Goal: Task Accomplishment & Management: Manage account settings

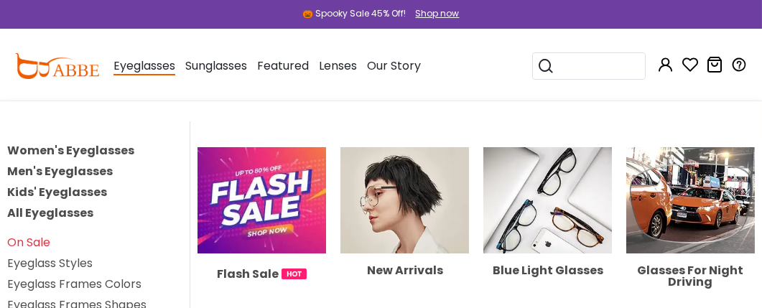
click at [125, 151] on link "Women's Eyeglasses" at bounding box center [70, 150] width 127 height 17
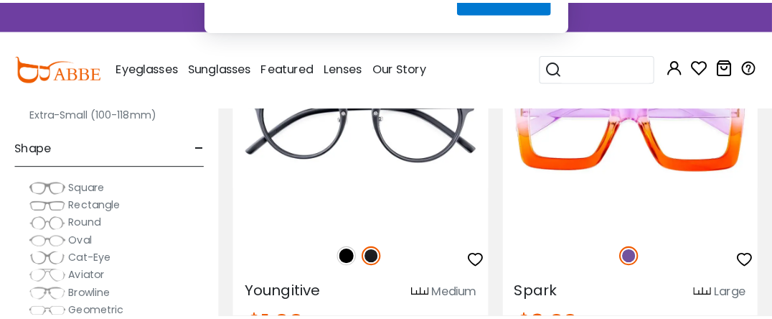
scroll to position [14, 0]
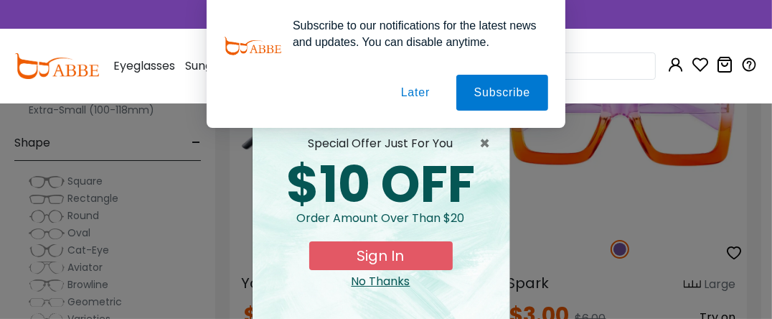
click at [421, 88] on button "Later" at bounding box center [415, 93] width 65 height 36
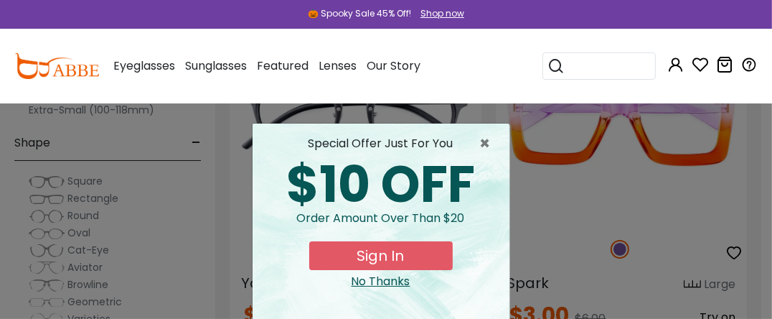
click at [397, 261] on button "Sign In" at bounding box center [381, 255] width 144 height 29
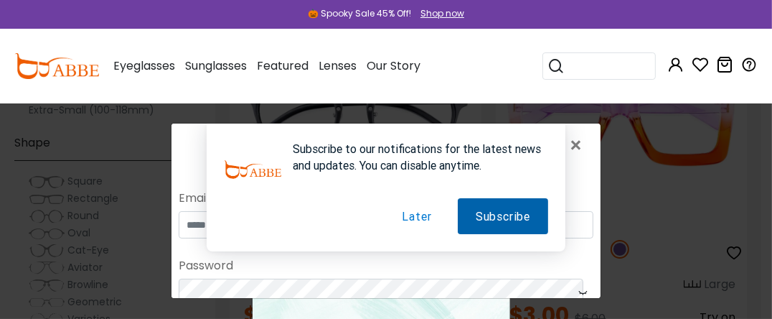
click at [492, 215] on button "Subscribe" at bounding box center [502, 216] width 90 height 36
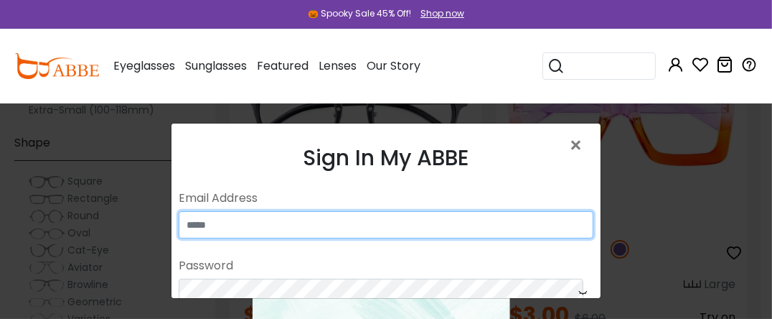
click at [435, 230] on input "email" at bounding box center [385, 224] width 415 height 27
click at [393, 218] on input "email" at bounding box center [385, 224] width 415 height 27
type input "**********"
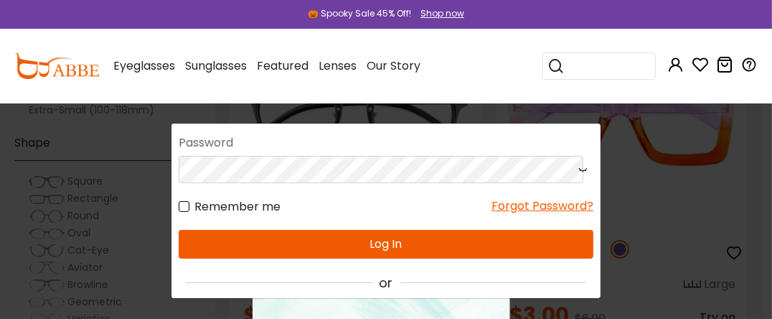
scroll to position [125, 0]
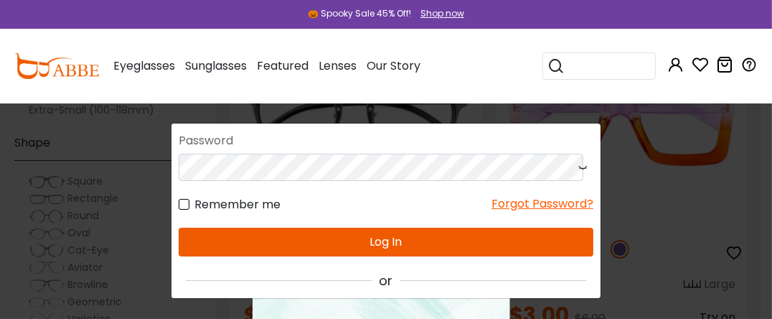
click at [431, 231] on button "Log In" at bounding box center [385, 242] width 415 height 29
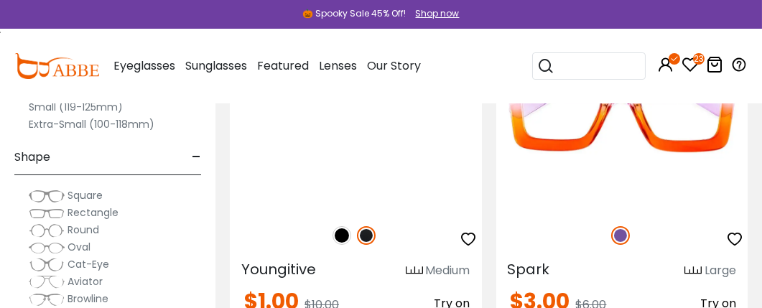
scroll to position [212, 0]
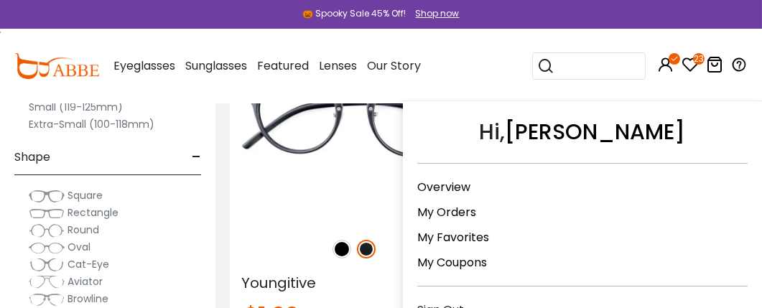
click at [454, 204] on link "My Orders" at bounding box center [446, 212] width 59 height 17
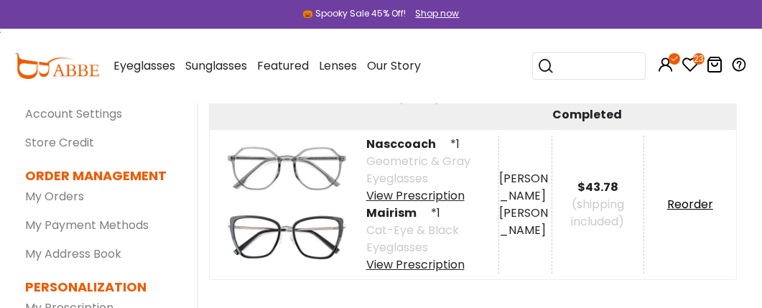
scroll to position [108, 0]
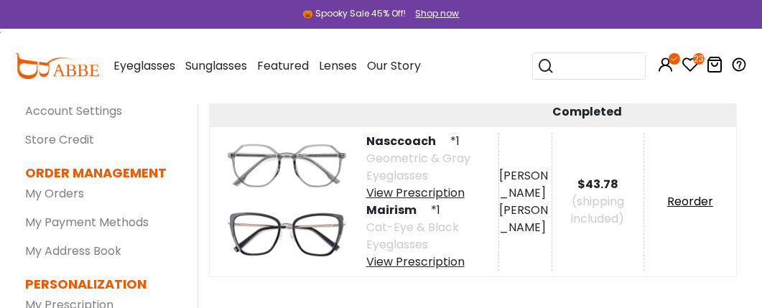
click at [287, 238] on img at bounding box center [286, 234] width 129 height 65
click at [703, 198] on link "Reorder" at bounding box center [690, 201] width 46 height 17
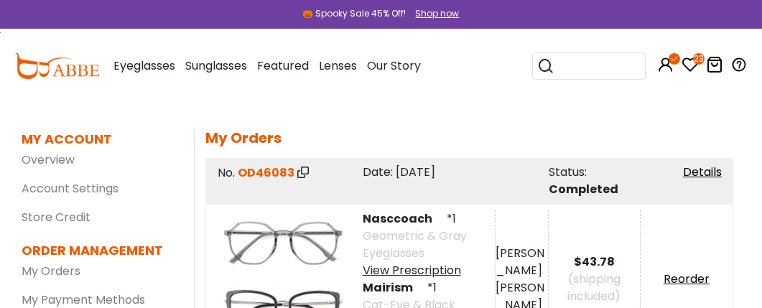
scroll to position [1, 4]
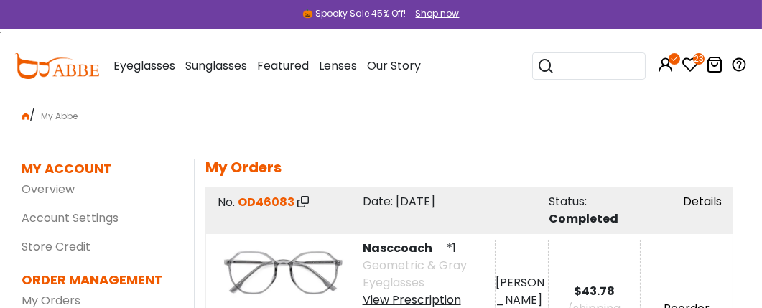
click at [709, 205] on link "Details" at bounding box center [702, 201] width 39 height 17
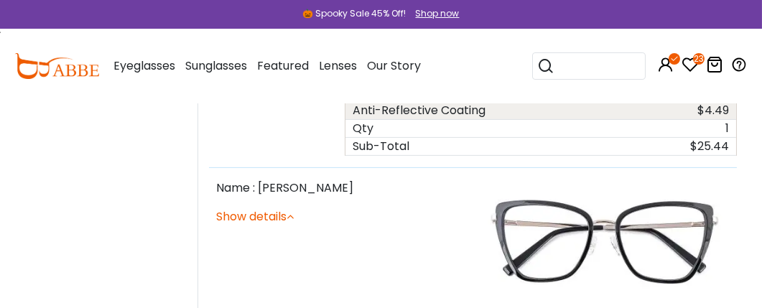
scroll to position [1134, 0]
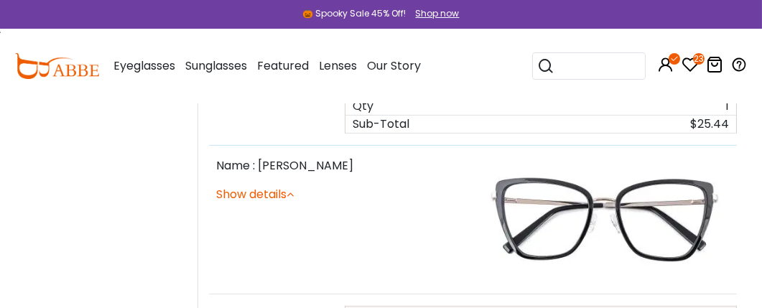
click at [281, 186] on link "Show details" at bounding box center [255, 194] width 78 height 17
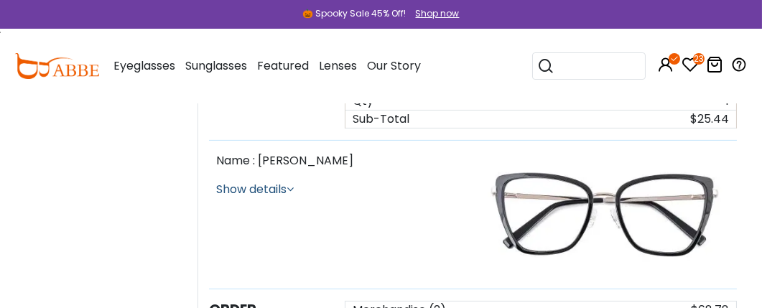
scroll to position [1140, 0]
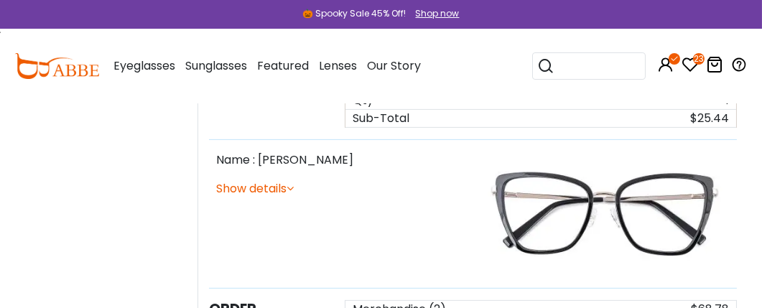
click at [583, 172] on img at bounding box center [604, 213] width 249 height 125
click at [574, 210] on img at bounding box center [604, 213] width 249 height 125
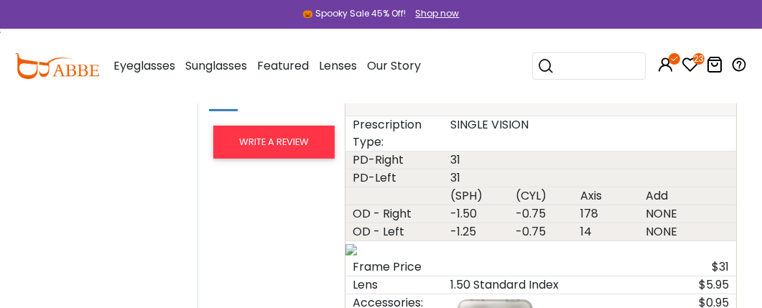
scroll to position [1362, 0]
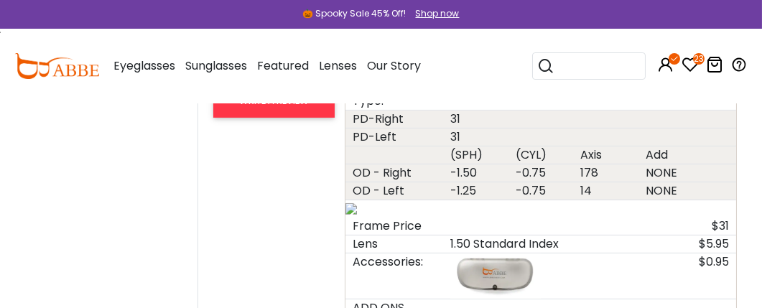
scroll to position [1405, 0]
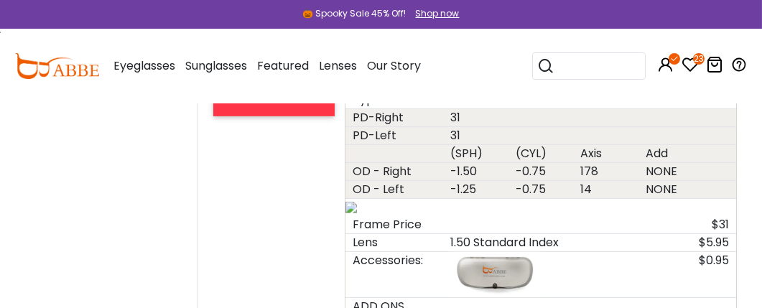
click at [368, 234] on div "Lens" at bounding box center [394, 242] width 98 height 17
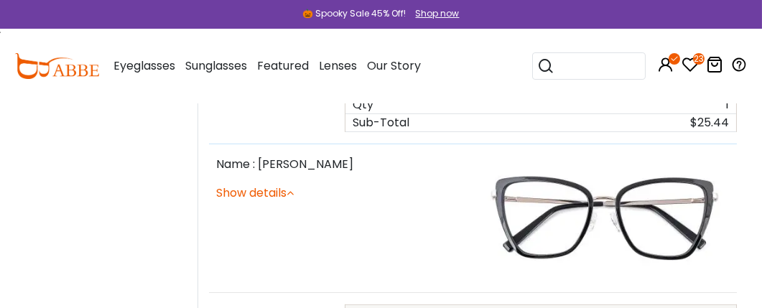
scroll to position [1137, 0]
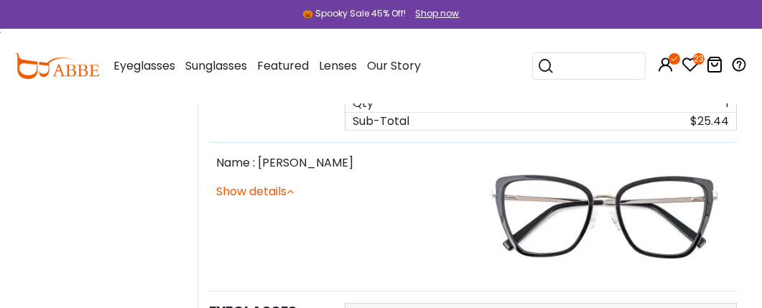
click at [564, 178] on img at bounding box center [604, 216] width 249 height 125
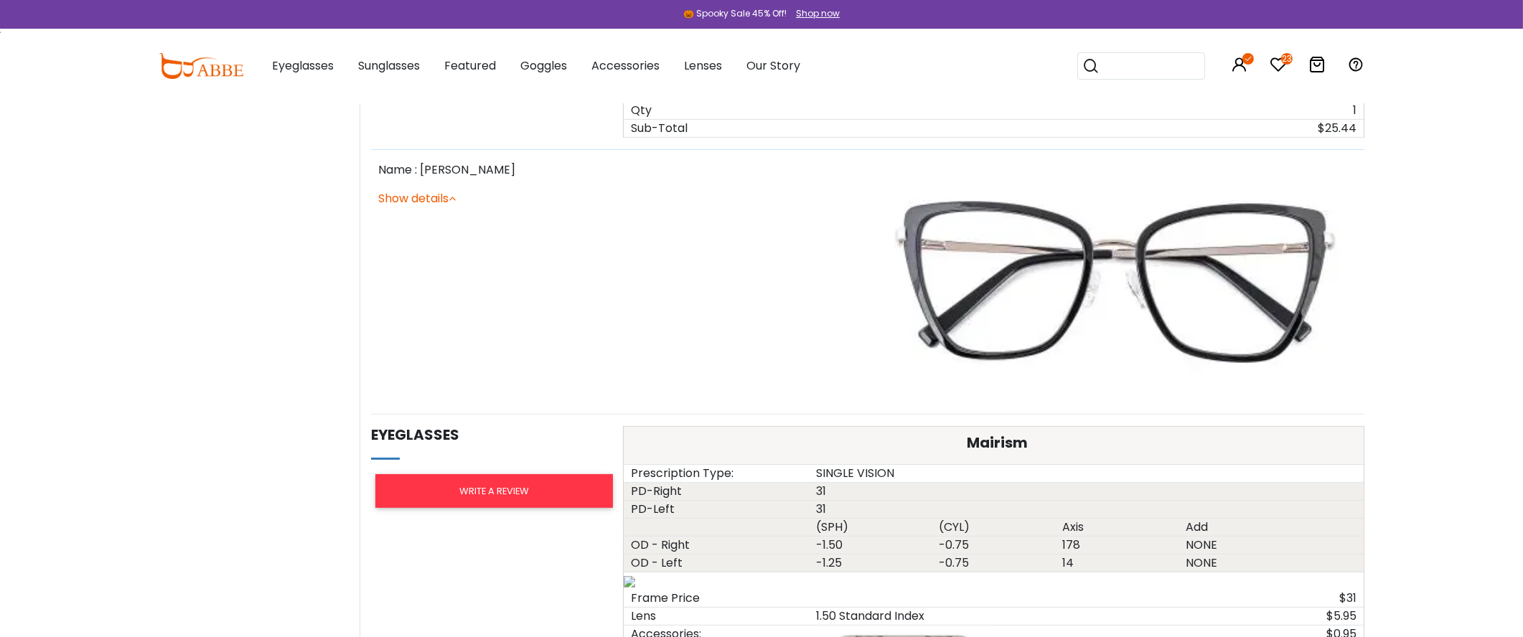
scroll to position [1253, 0]
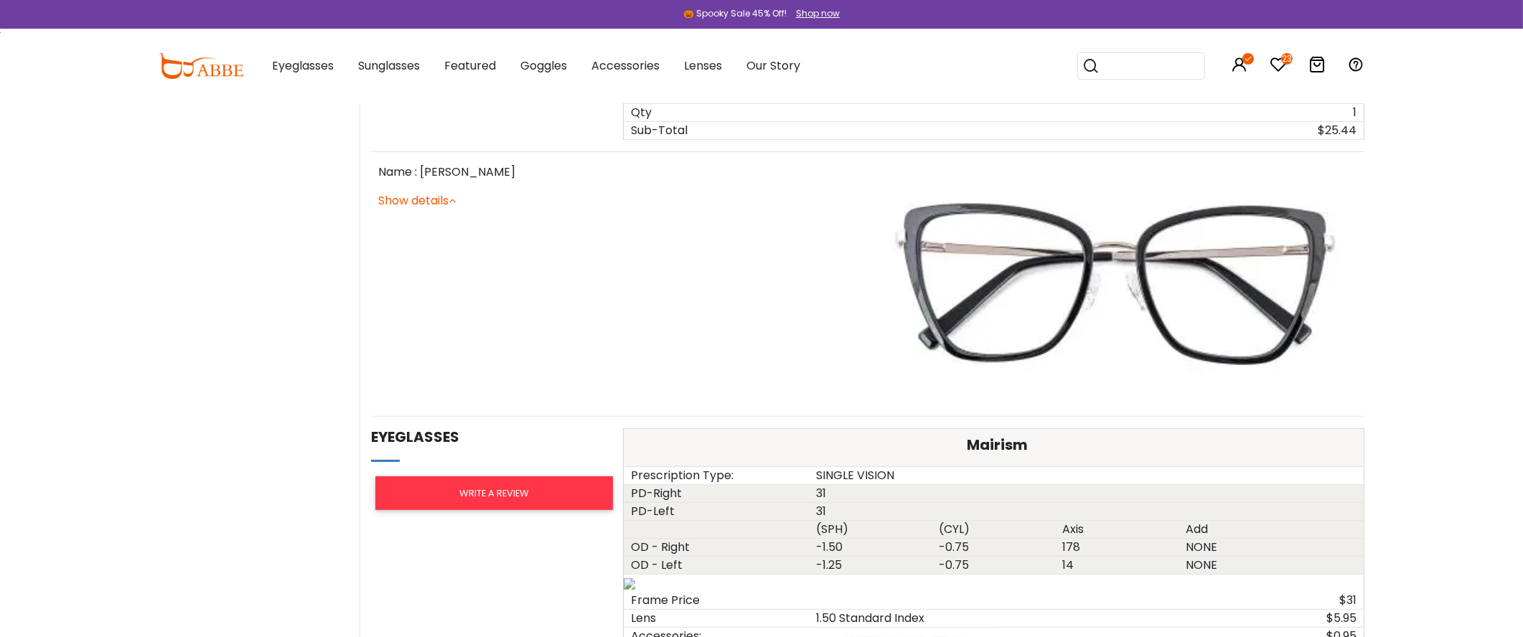
click at [429, 204] on link "Show details" at bounding box center [417, 200] width 78 height 17
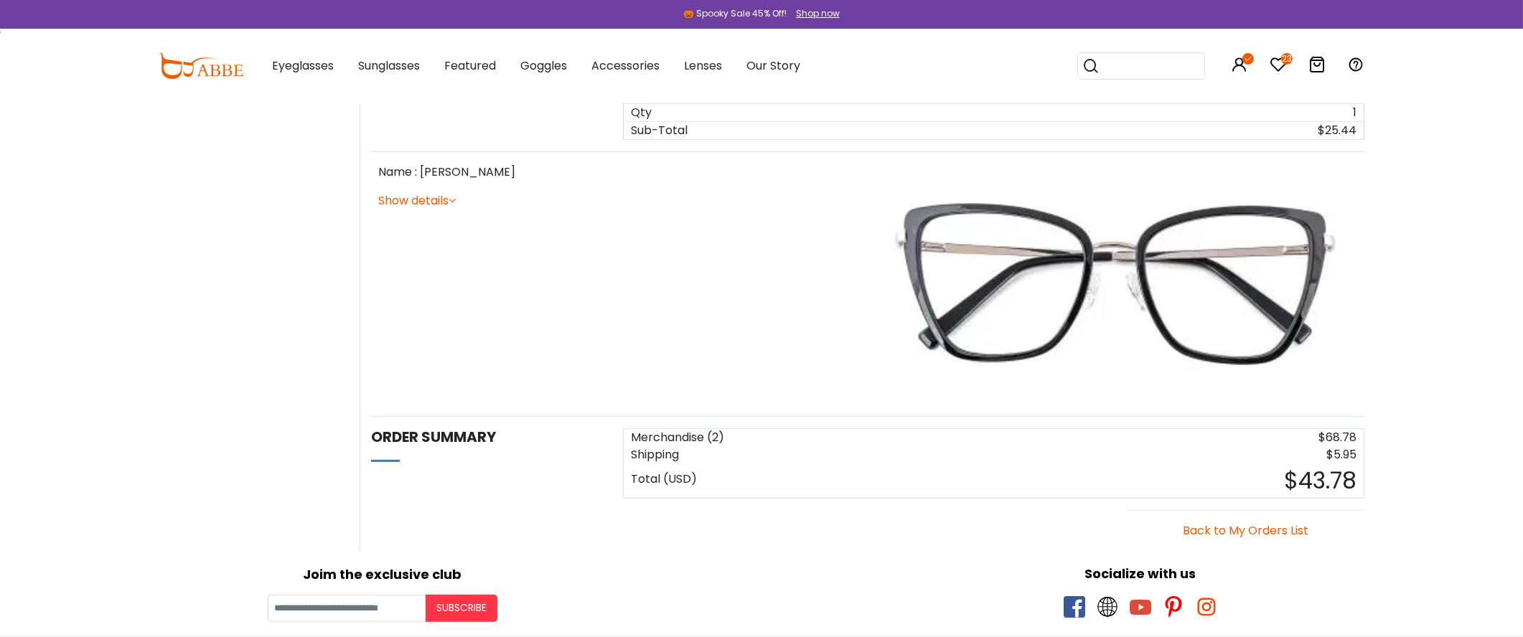
click at [429, 204] on link "Show details" at bounding box center [417, 200] width 78 height 17
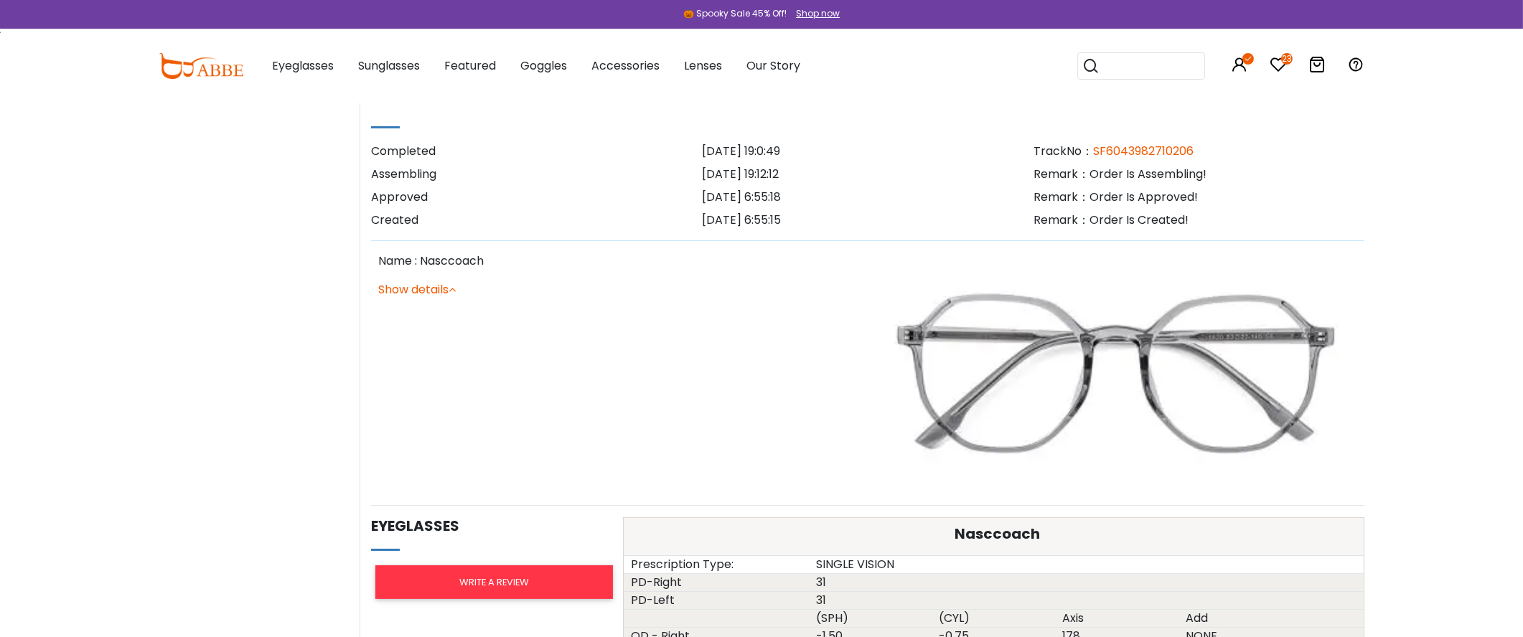
scroll to position [0, 0]
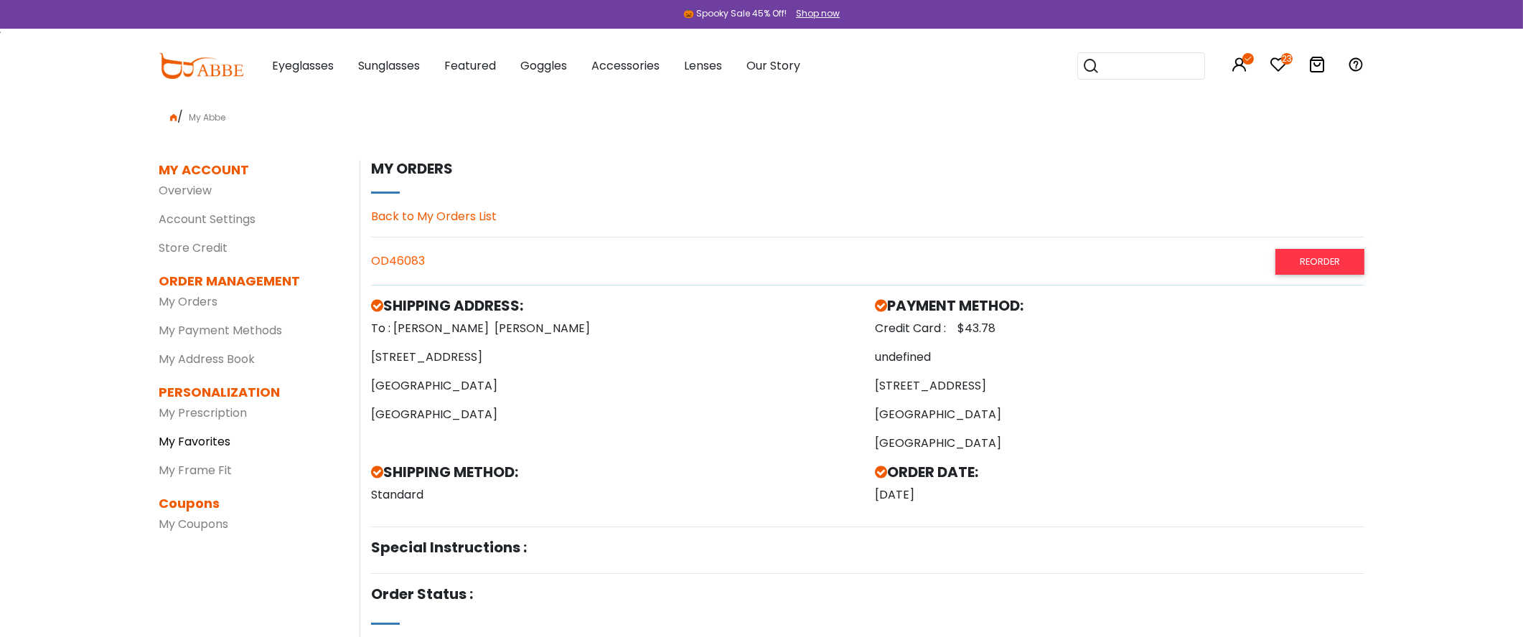
click at [215, 307] on link "My Favorites" at bounding box center [195, 442] width 72 height 17
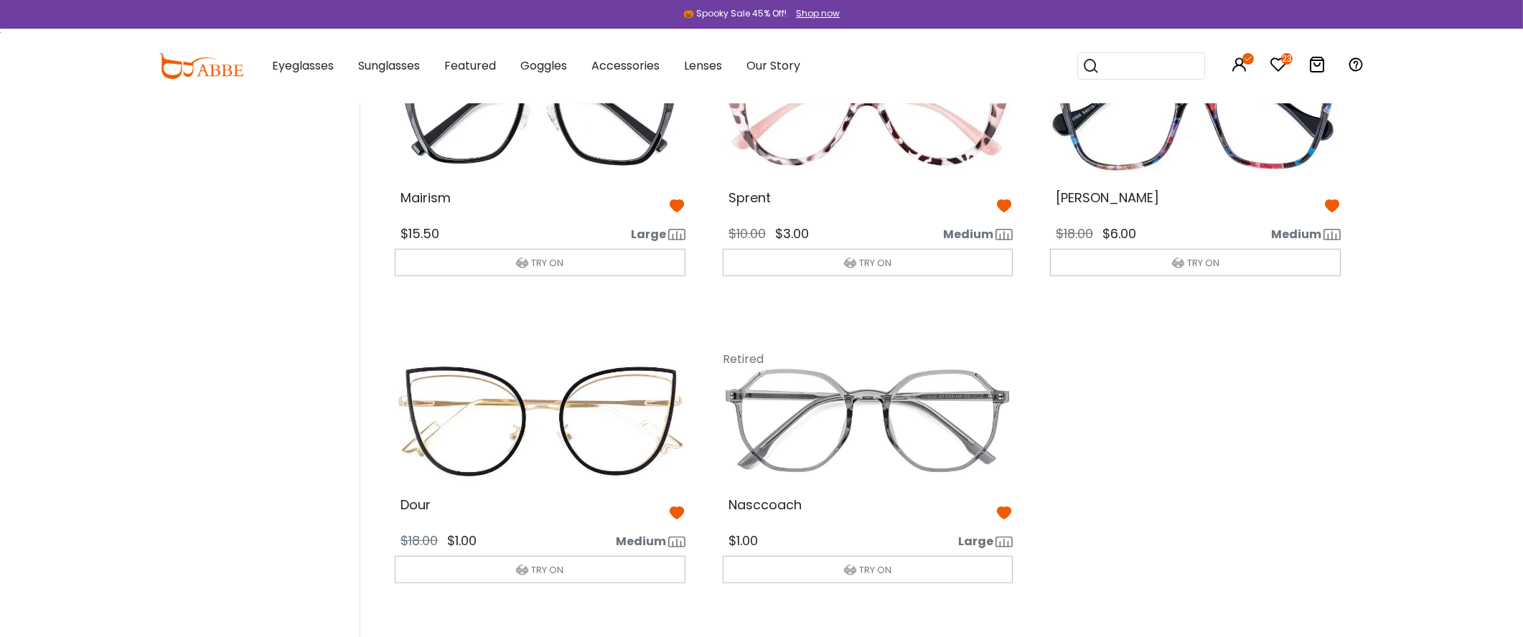
scroll to position [1978, 0]
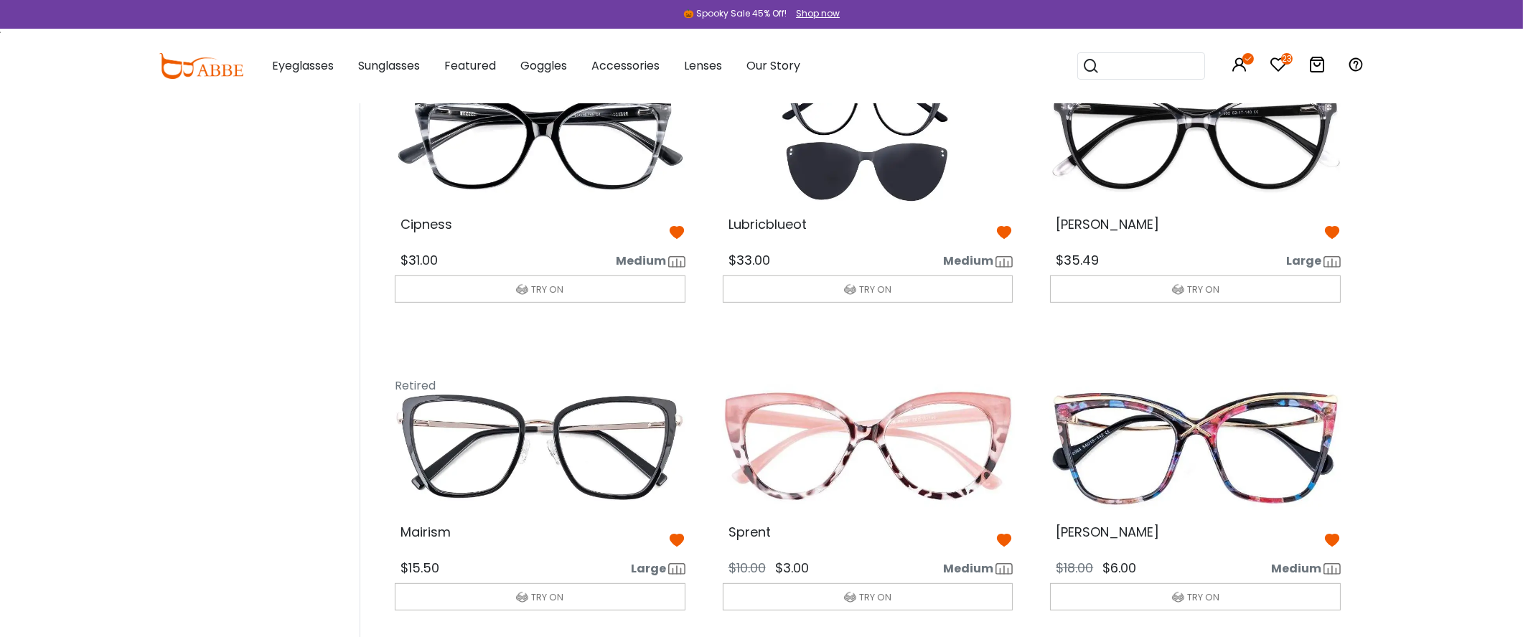
scroll to position [1646, 0]
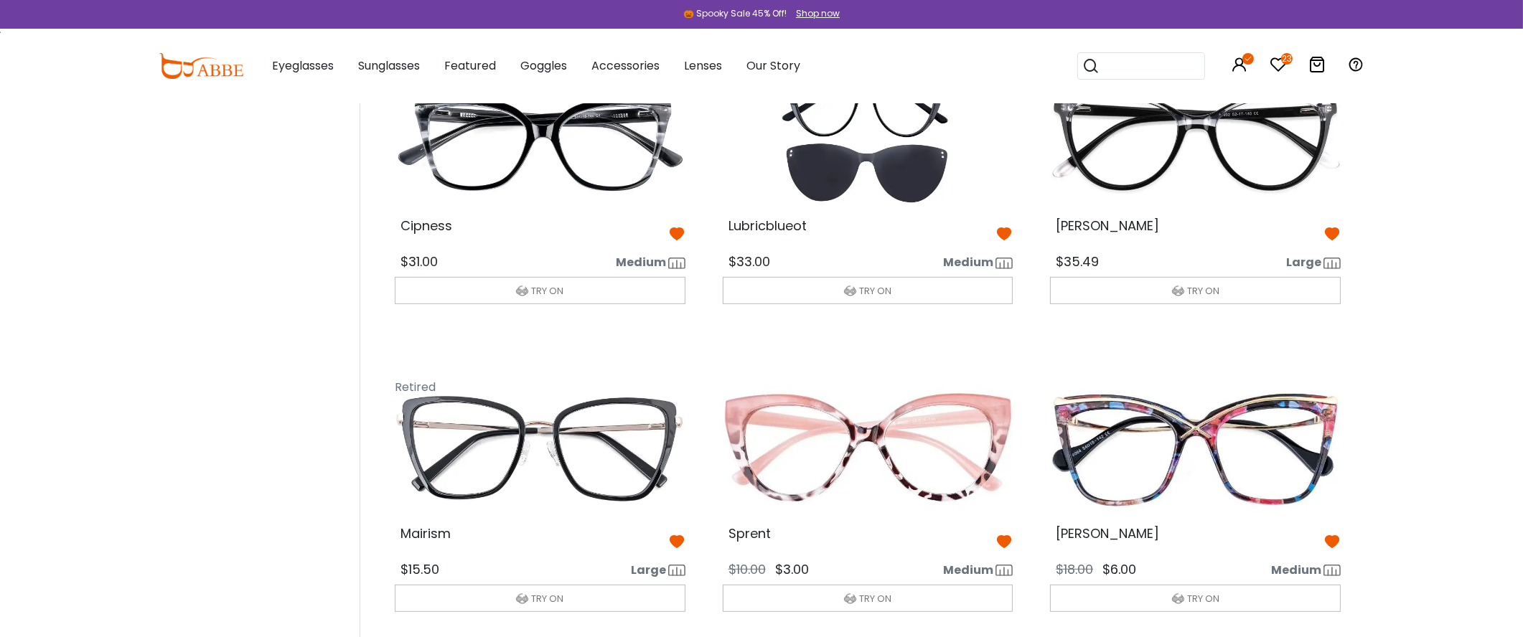
click at [553, 589] on button "TRY ON" at bounding box center [540, 598] width 291 height 27
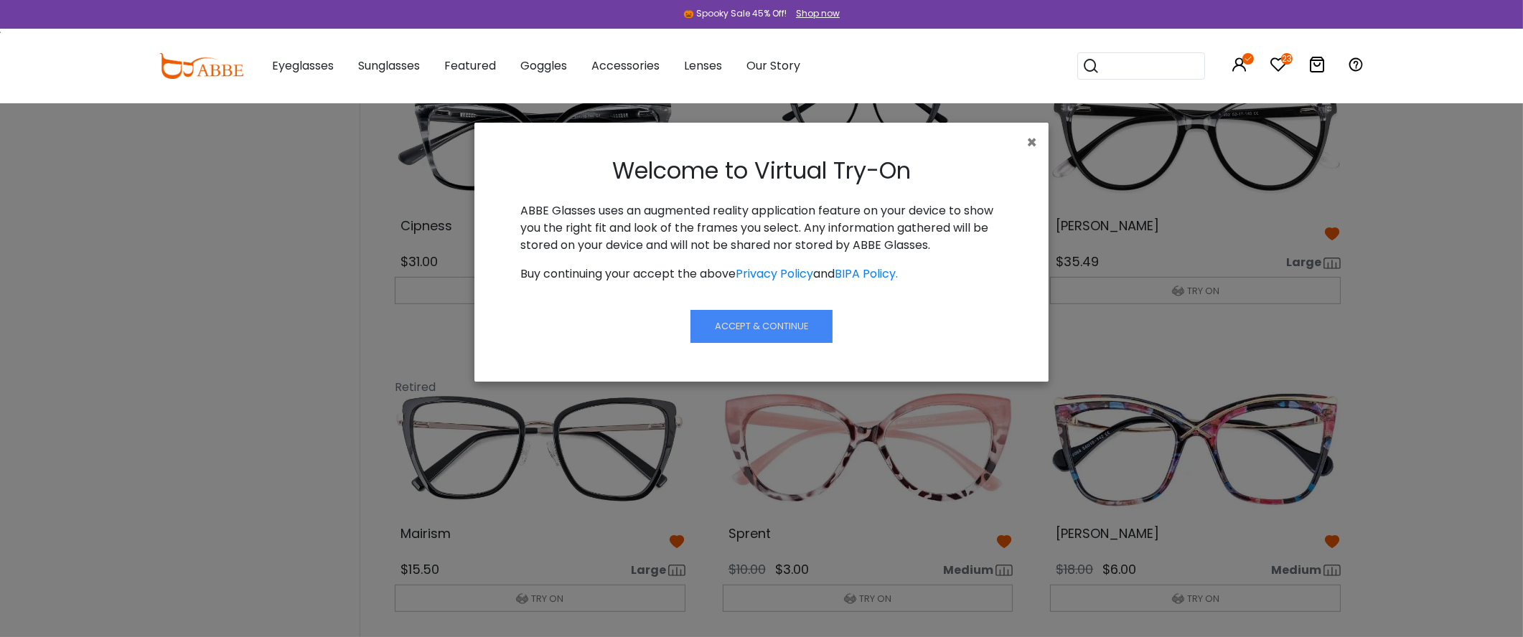
click at [783, 335] on button "Accept & Continue" at bounding box center [762, 326] width 142 height 33
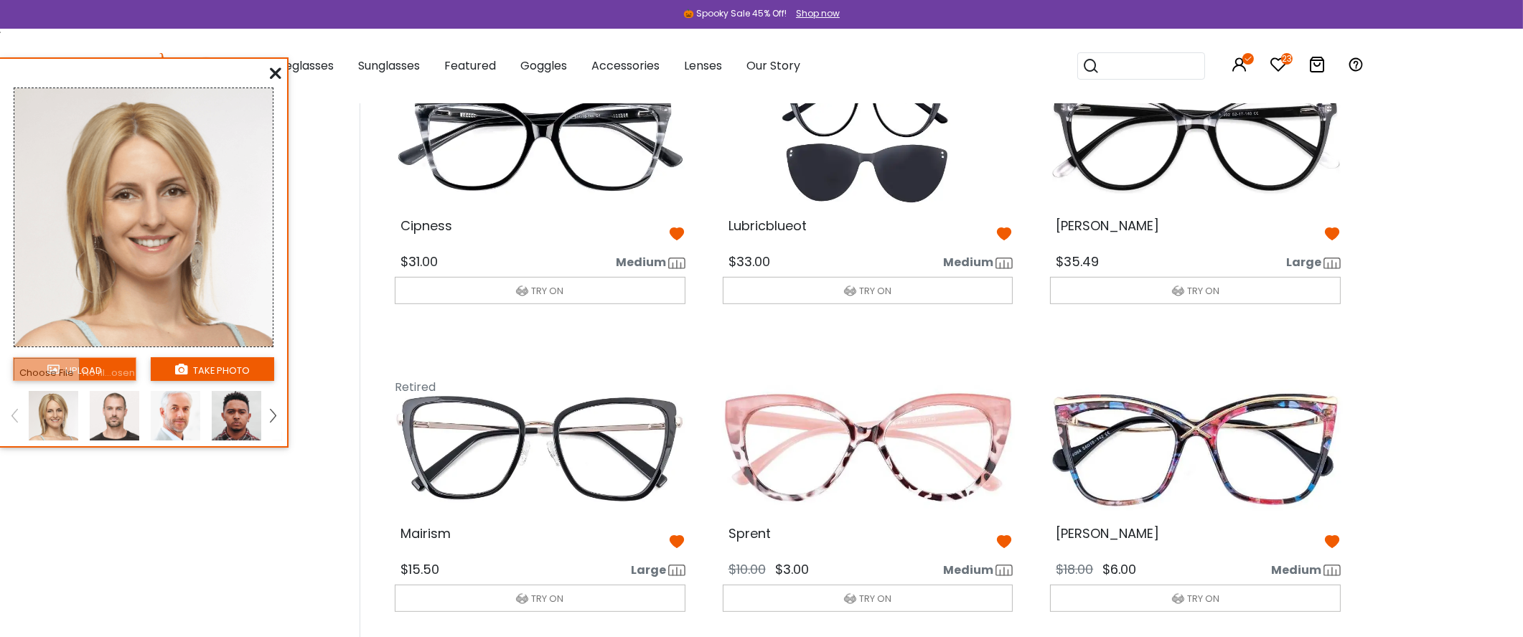
click at [564, 599] on button "TRY ON" at bounding box center [540, 598] width 291 height 27
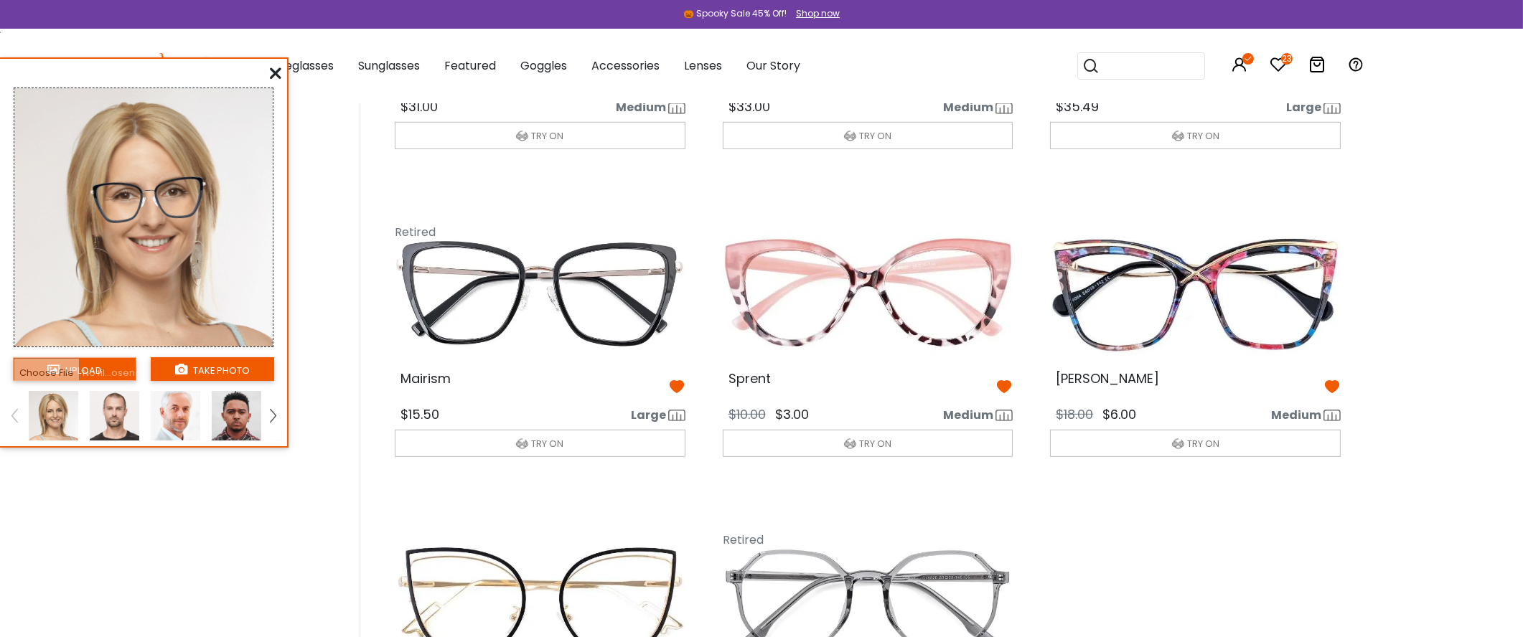
scroll to position [1807, 0]
